Goal: Task Accomplishment & Management: Manage account settings

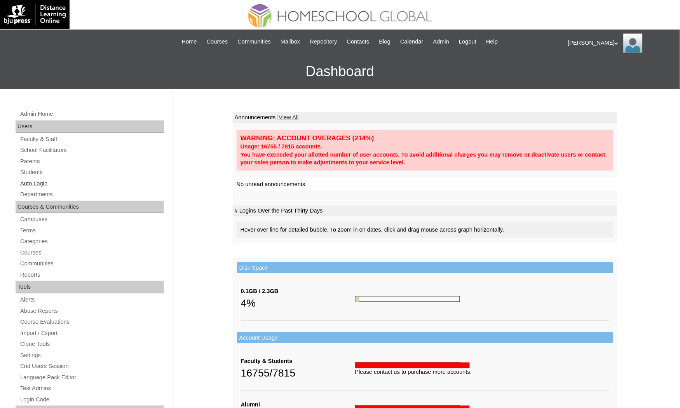
click at [50, 183] on link "Auto Login" at bounding box center [91, 184] width 145 height 10
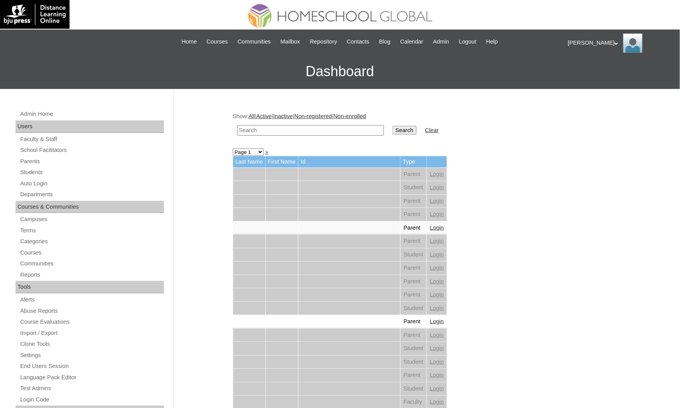
click at [32, 162] on link "Parents" at bounding box center [91, 162] width 145 height 10
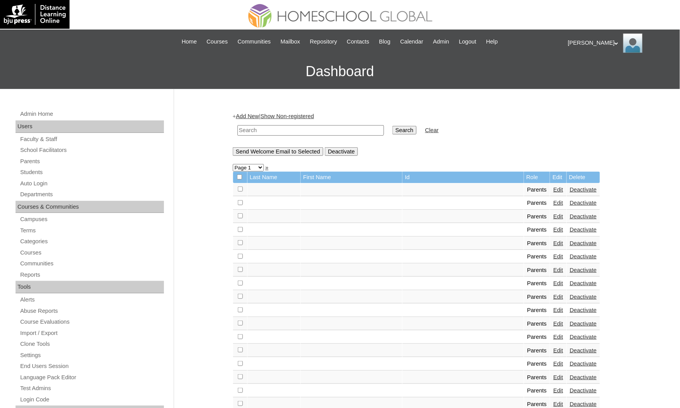
click at [304, 127] on input "text" at bounding box center [310, 130] width 147 height 10
paste input "MHP01219-TECHPH2020"
type input "MHP01219-TECHPH2020"
click at [393, 126] on input "Search" at bounding box center [405, 130] width 24 height 9
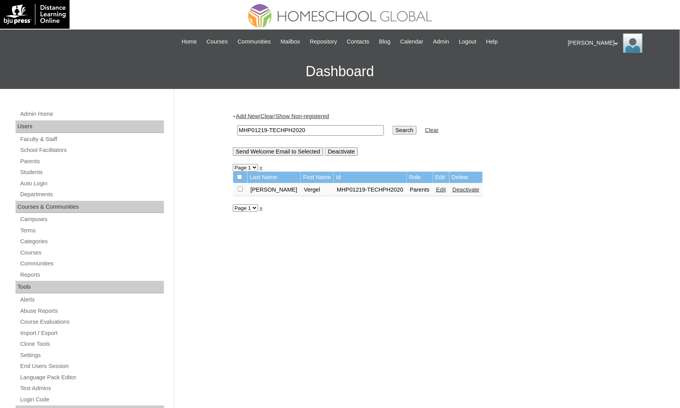
click at [436, 190] on link "Edit" at bounding box center [441, 190] width 10 height 6
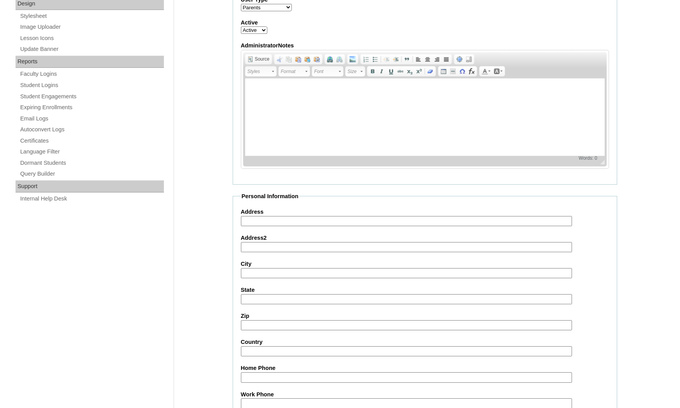
scroll to position [597, 0]
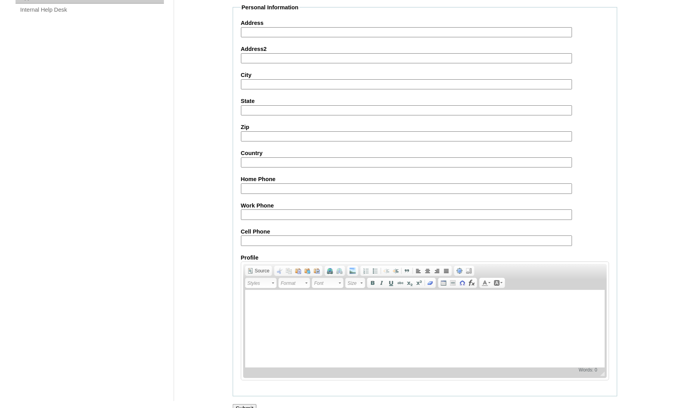
click at [237, 404] on input "Submit" at bounding box center [245, 408] width 24 height 9
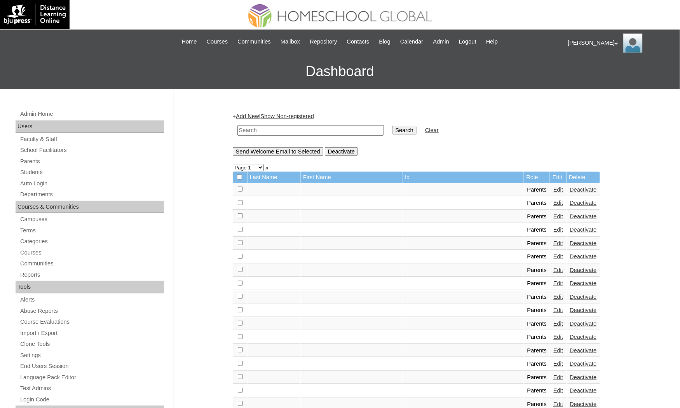
click at [572, 34] on div "[PERSON_NAME] My Profile My Settings Logout" at bounding box center [620, 42] width 104 height 19
click at [581, 73] on span "Logout" at bounding box center [582, 73] width 16 height 6
